Goal: Information Seeking & Learning: Learn about a topic

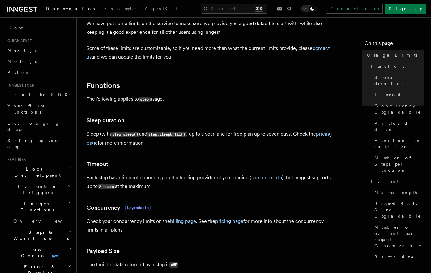
scroll to position [41, 0]
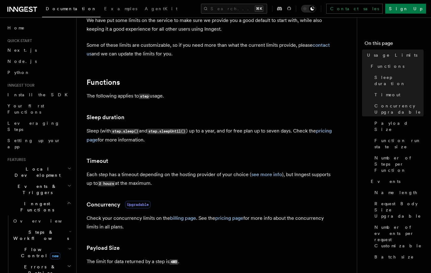
click at [106, 175] on p "Each step has a timeout depending on the hosting provider of your choice ( see …" at bounding box center [211, 179] width 248 height 18
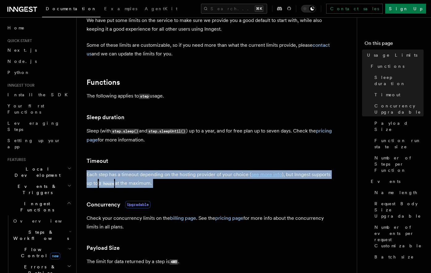
click at [106, 175] on p "Each step has a timeout depending on the hosting provider of your choice ( see …" at bounding box center [211, 179] width 248 height 18
click at [188, 174] on p "Each step has a timeout depending on the hosting provider of your choice ( see …" at bounding box center [211, 179] width 248 height 18
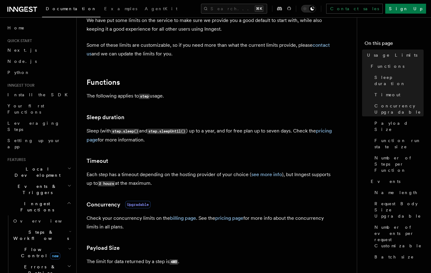
click at [188, 174] on p "Each step has a timeout depending on the hosting provider of your choice ( see …" at bounding box center [211, 179] width 248 height 18
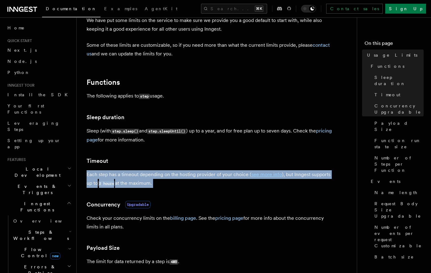
click at [188, 174] on p "Each step has a timeout depending on the hosting provider of your choice ( see …" at bounding box center [211, 179] width 248 height 18
click at [258, 185] on p "Each step has a timeout depending on the hosting provider of your choice ( see …" at bounding box center [211, 179] width 248 height 18
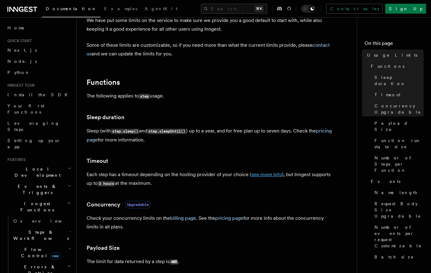
click at [266, 174] on link "see more info" at bounding box center [267, 174] width 31 height 6
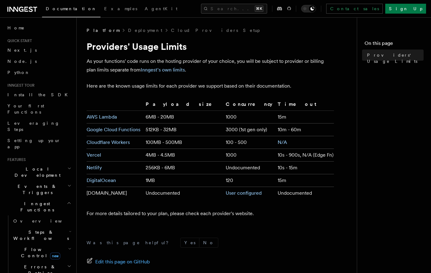
click at [279, 155] on td "10s - 900s, N/A (Edge Fn)" at bounding box center [304, 155] width 59 height 13
click at [277, 155] on td "10s - 900s, N/A (Edge Fn)" at bounding box center [304, 155] width 59 height 13
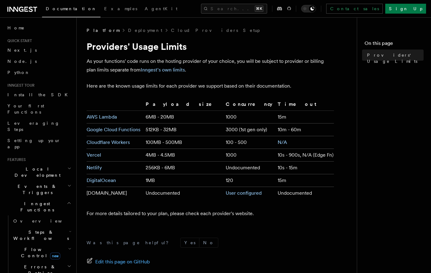
click at [369, 137] on nav "On this page Providers' Usage Limits" at bounding box center [394, 145] width 74 height 256
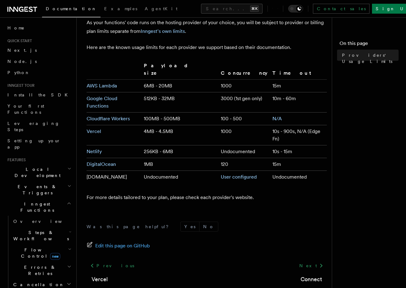
scroll to position [53, 0]
